Goal: Task Accomplishment & Management: Manage account settings

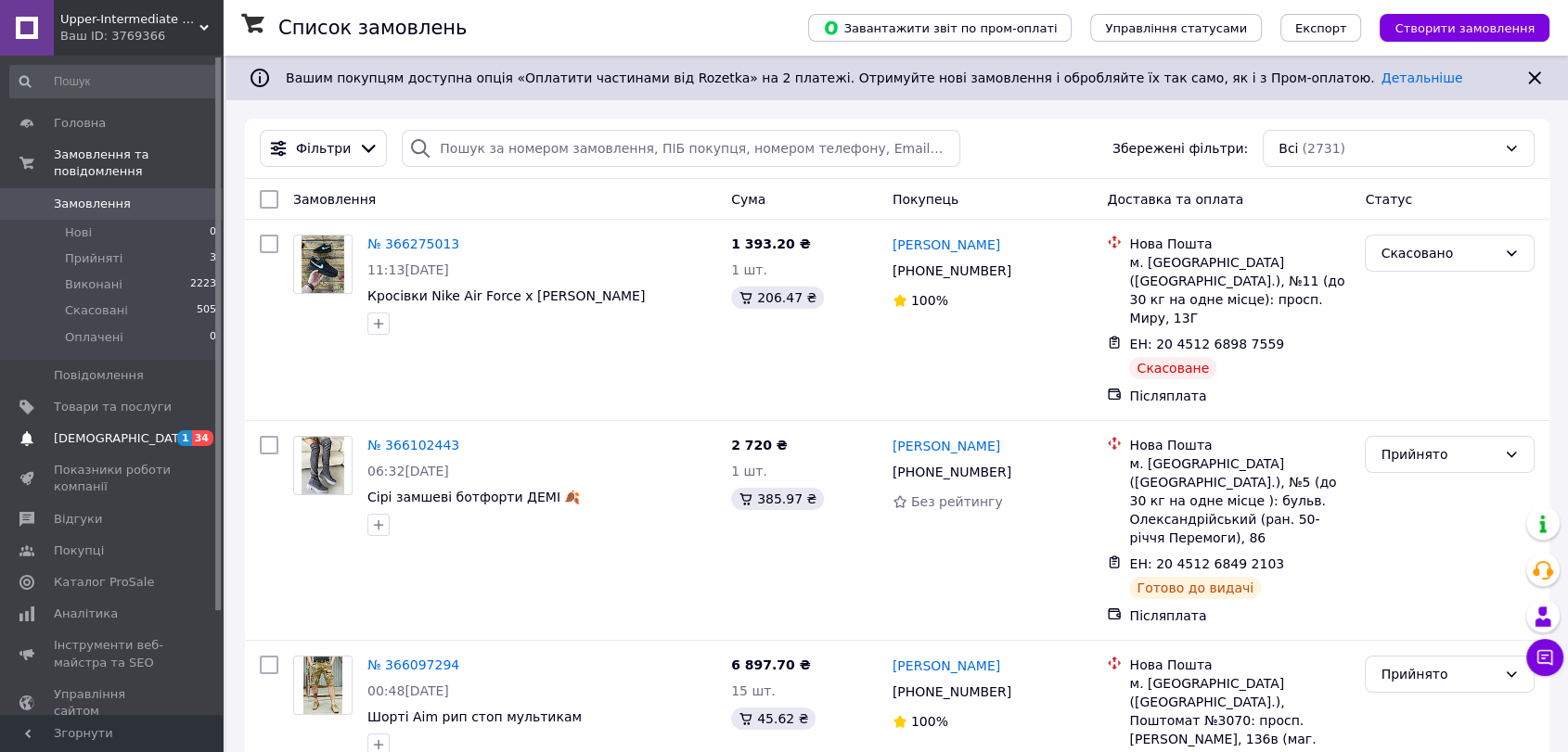
click at [125, 423] on link "Сповіщення 1 34" at bounding box center [113, 438] width 227 height 31
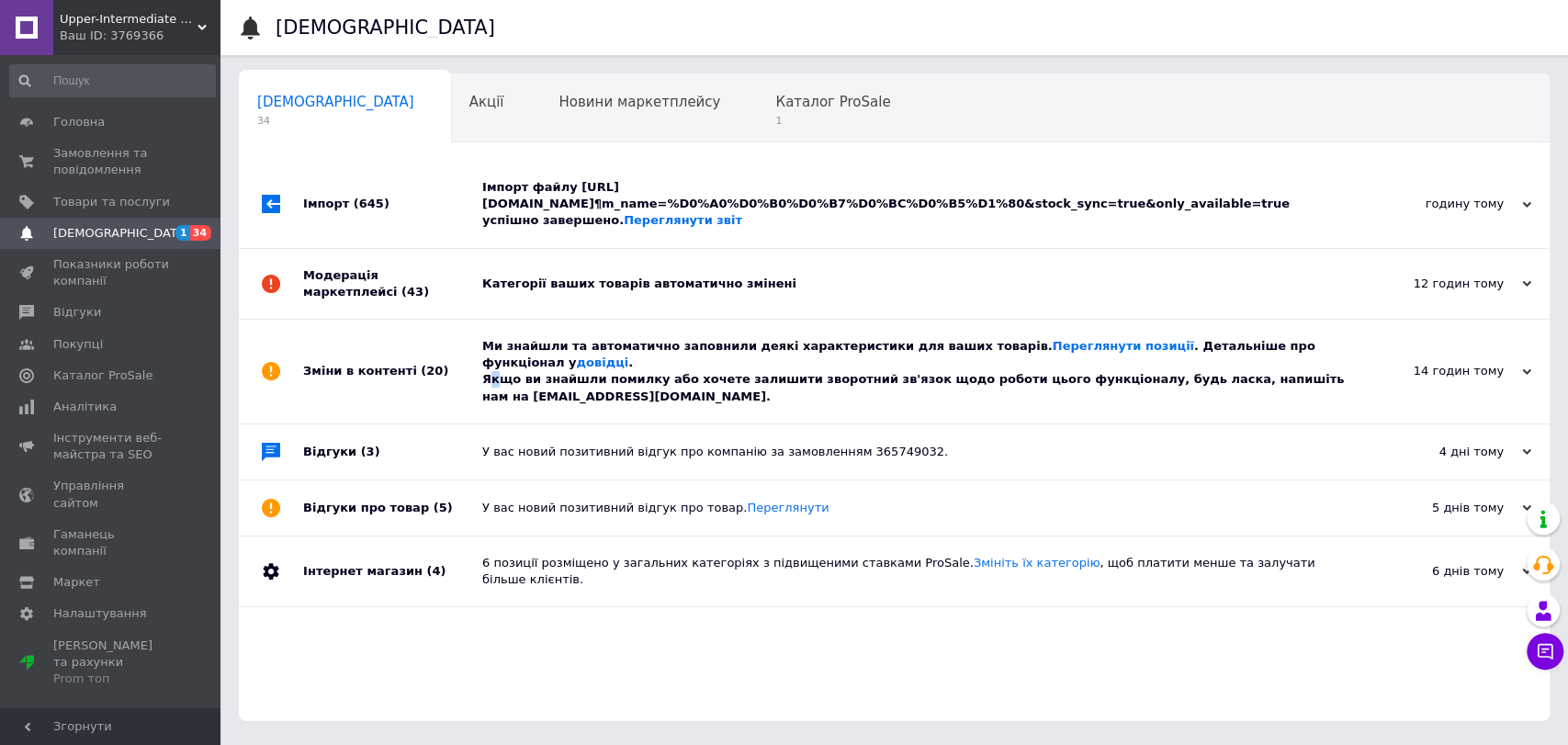
click at [492, 362] on div "Ми знайшли та автоматично заповнили деякі характеристики для ваших товарів. Пер…" at bounding box center [915, 372] width 866 height 67
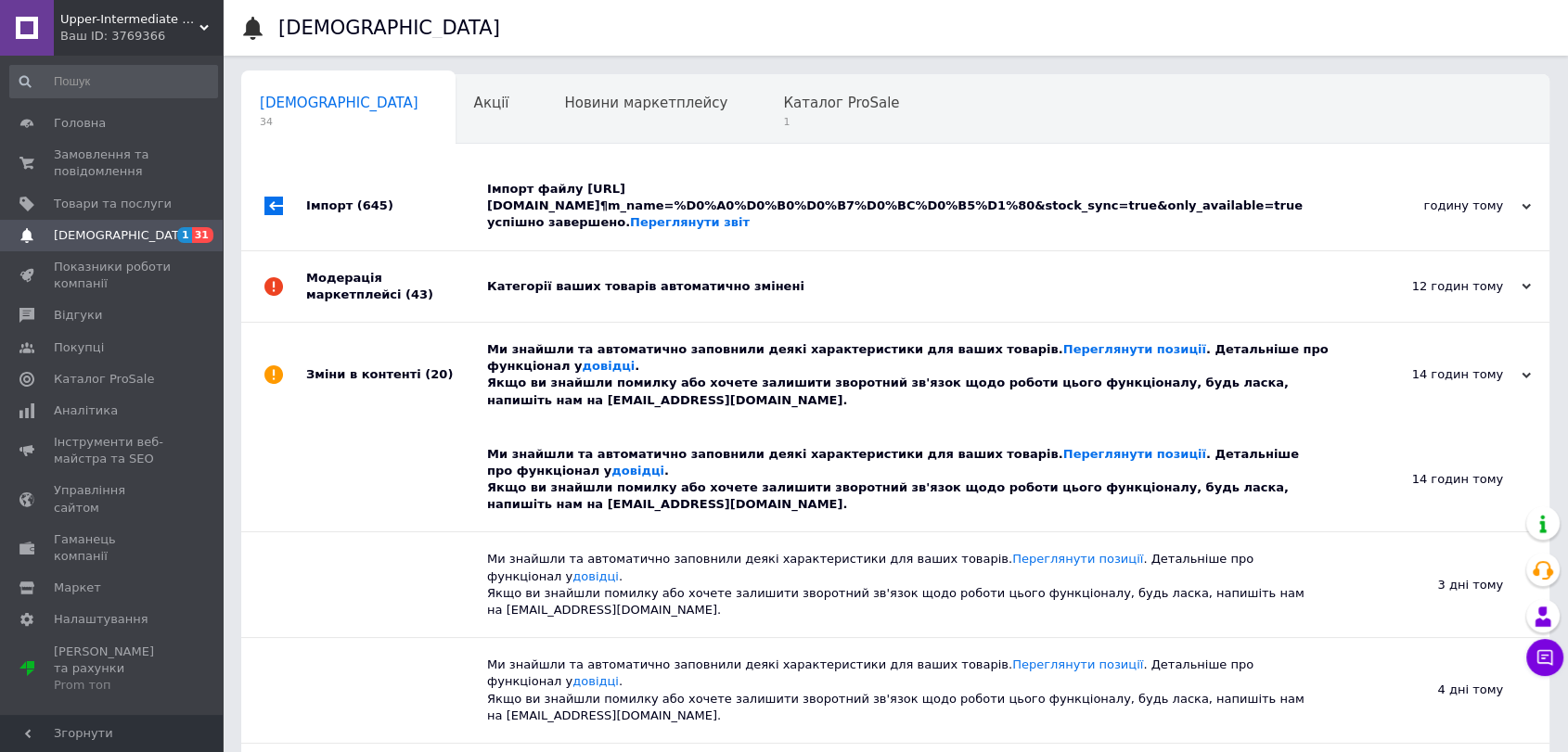
click at [485, 298] on div "Модерація маркетплейсі (43)" at bounding box center [397, 286] width 181 height 71
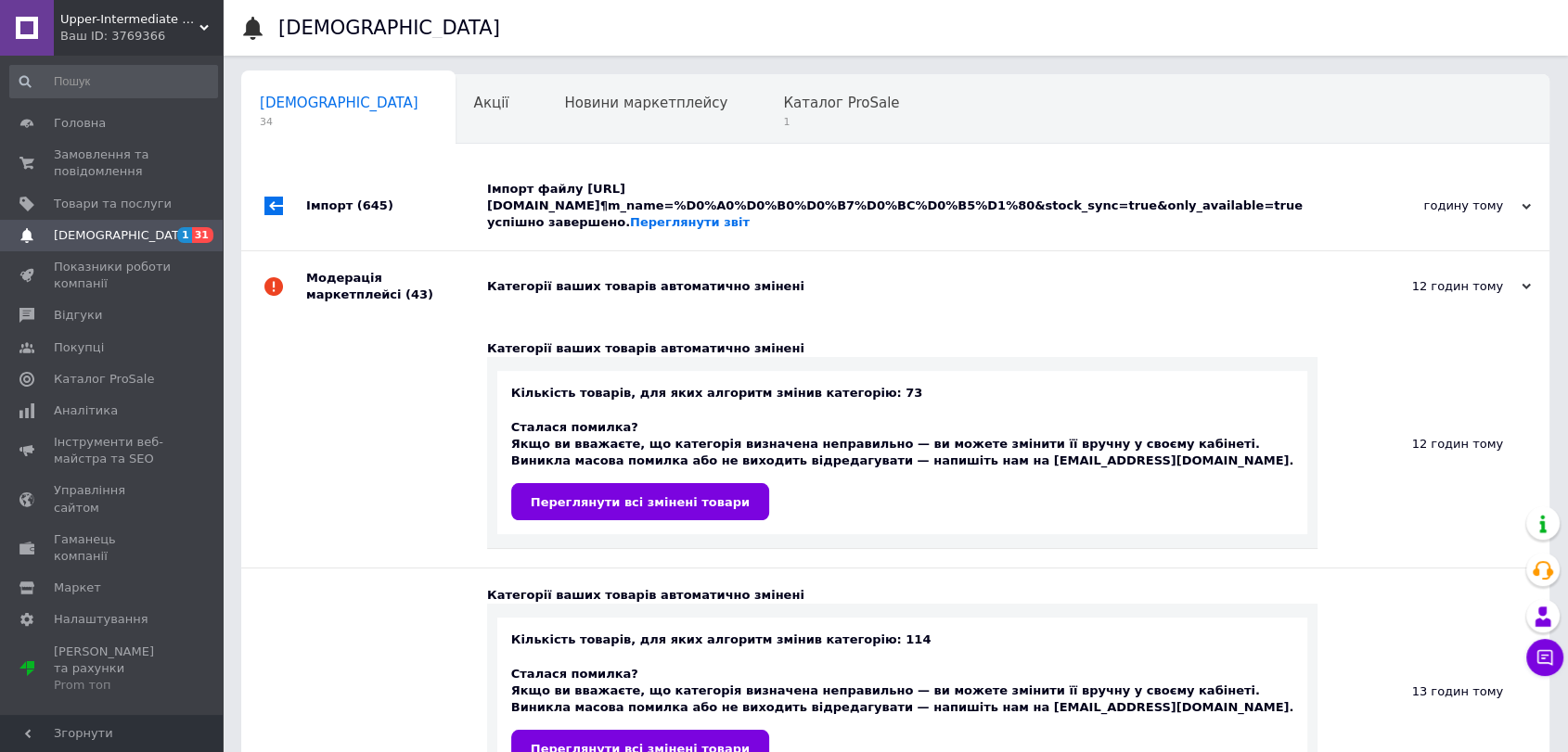
drag, startPoint x: 490, startPoint y: 470, endPoint x: 475, endPoint y: 164, distance: 306.4
click at [451, 204] on div "Імпорт (645)" at bounding box center [397, 205] width 181 height 88
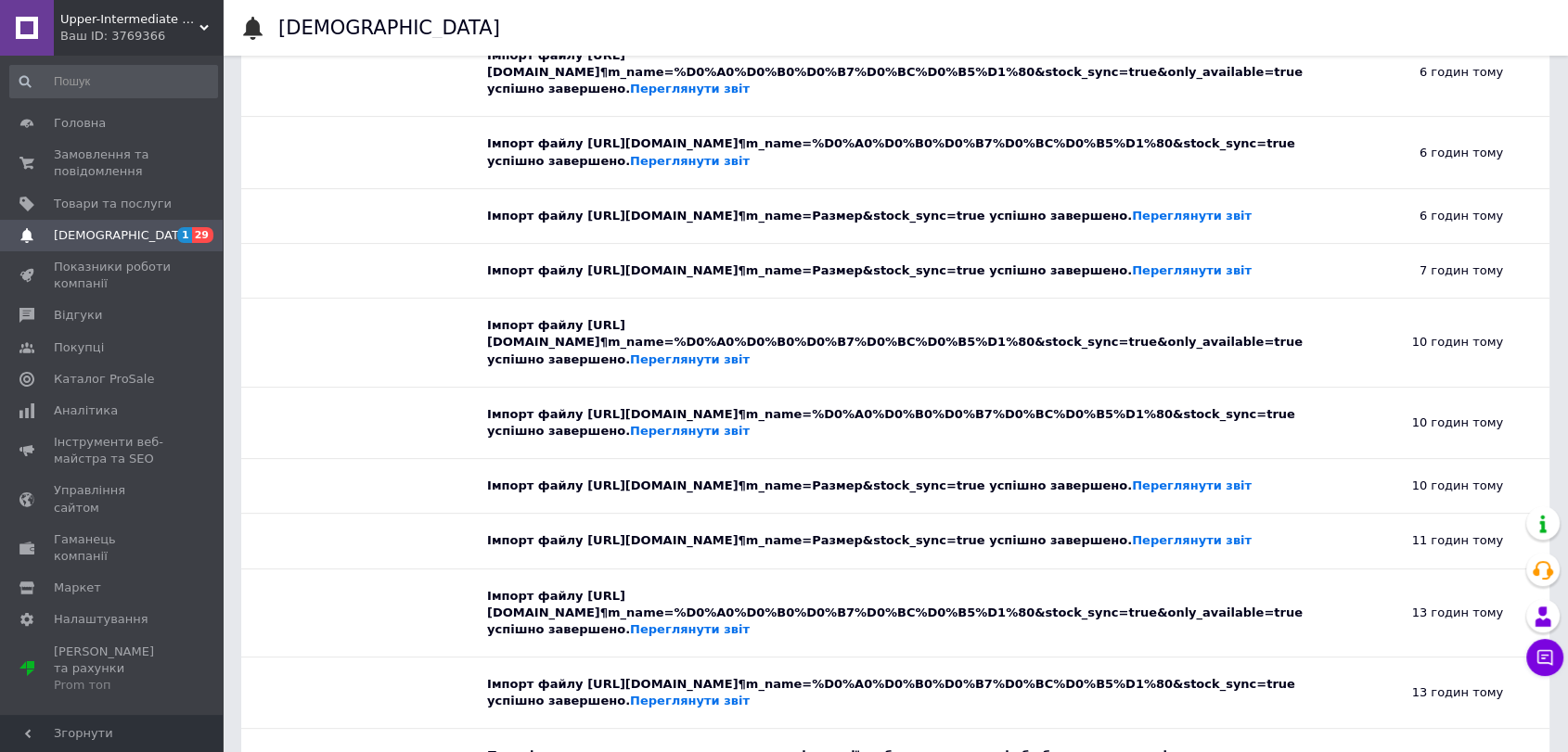
drag, startPoint x: 437, startPoint y: 275, endPoint x: 497, endPoint y: 4, distance: 277.6
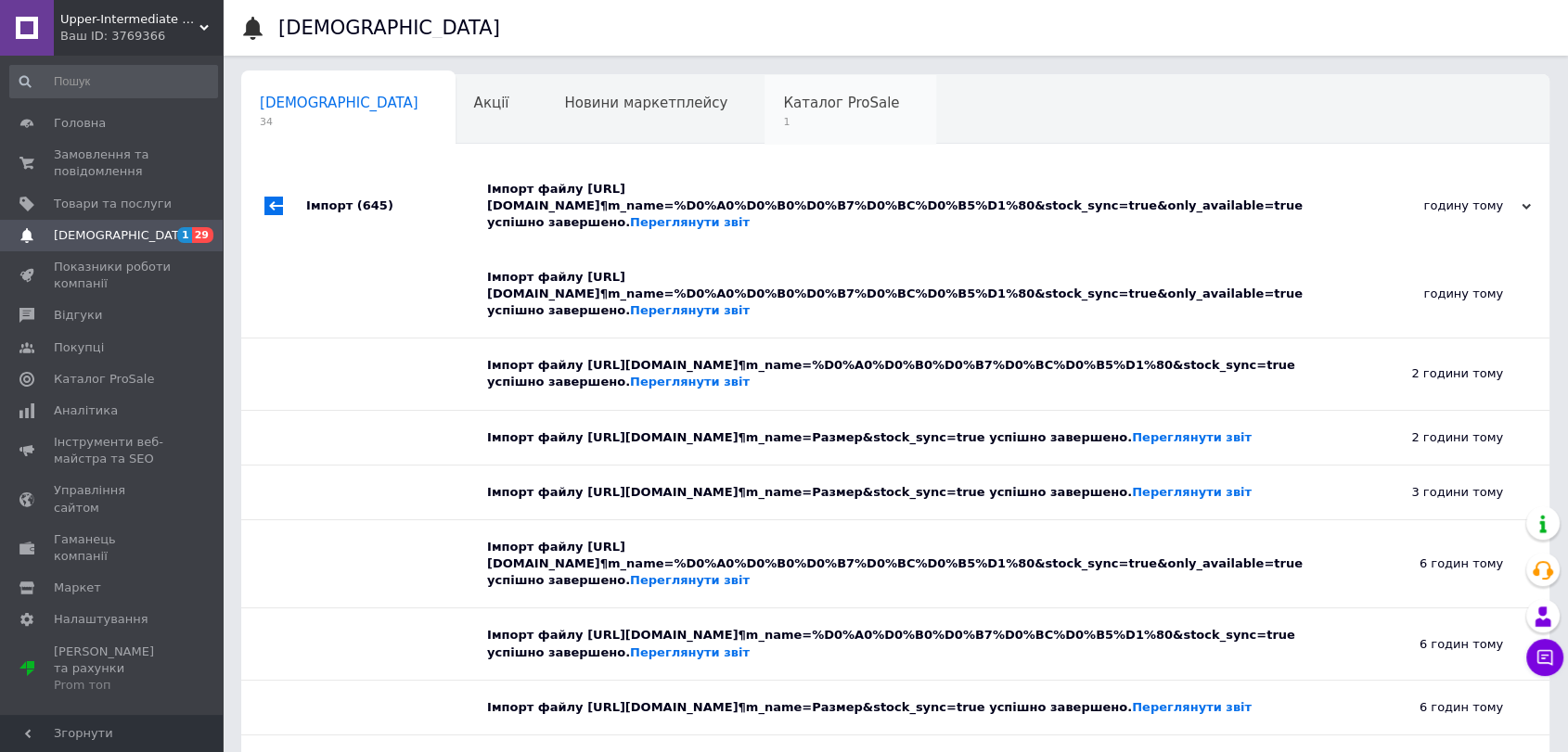
drag, startPoint x: 627, startPoint y: 334, endPoint x: 722, endPoint y: 114, distance: 239.6
click at [783, 115] on span "1" at bounding box center [840, 122] width 116 height 14
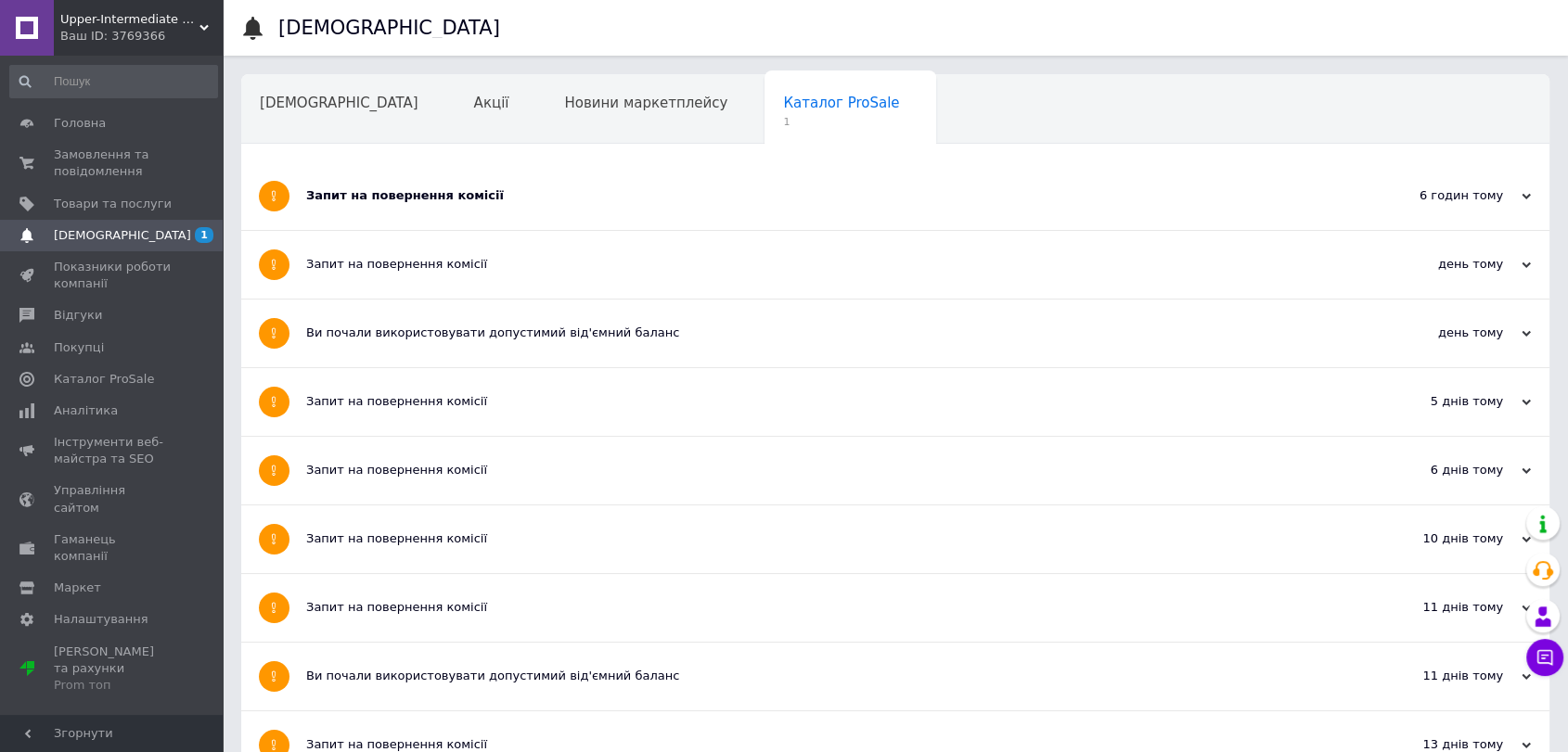
click at [646, 197] on div "Запит на повернення комісії" at bounding box center [826, 196] width 1039 height 17
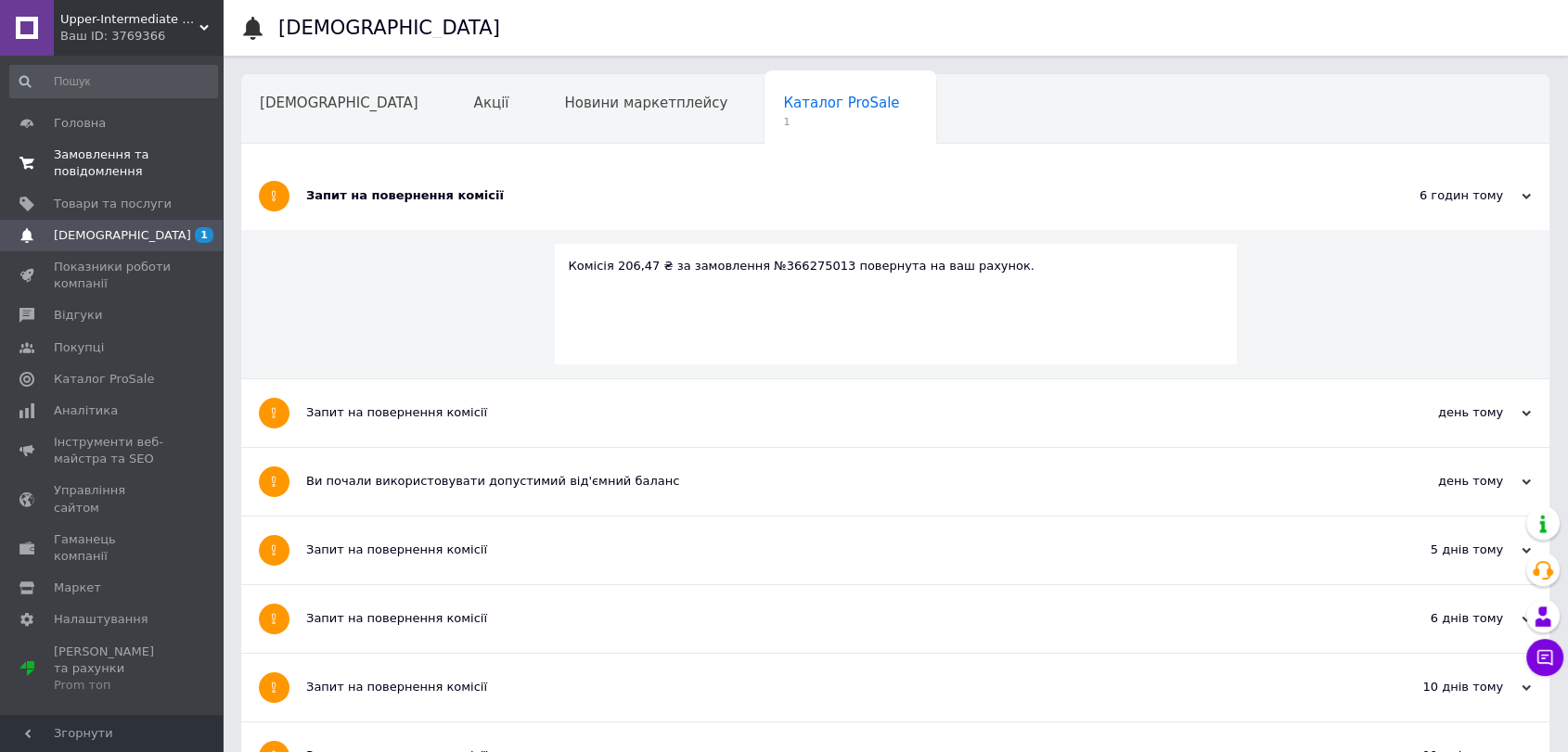
click at [58, 165] on span "Замовлення та повідомлення" at bounding box center [112, 162] width 118 height 33
